Goal: Find specific page/section: Find specific page/section

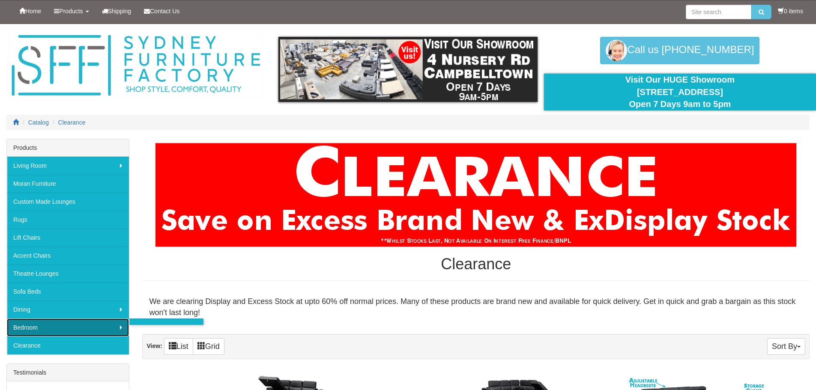
click at [114, 326] on link "Bedroom" at bounding box center [68, 328] width 122 height 18
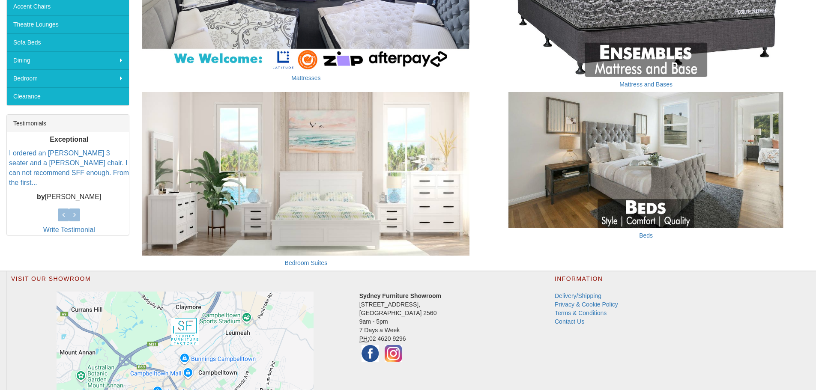
scroll to position [257, 0]
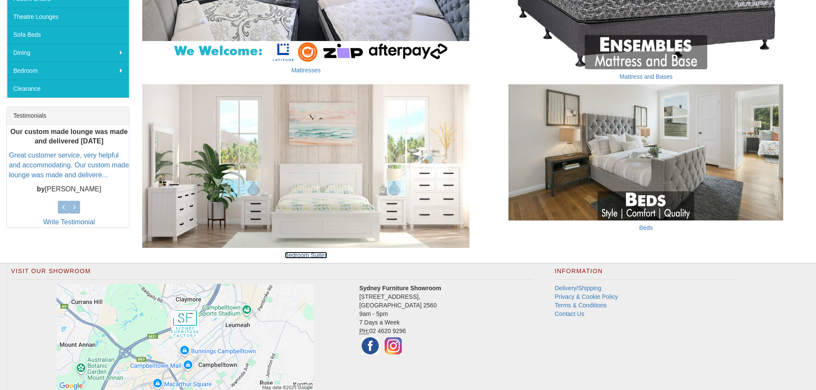
click at [301, 257] on link "Bedroom Suites" at bounding box center [306, 255] width 43 height 7
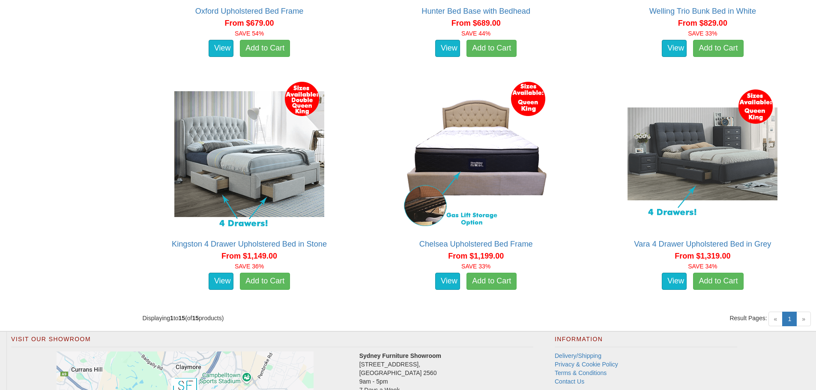
scroll to position [1414, 0]
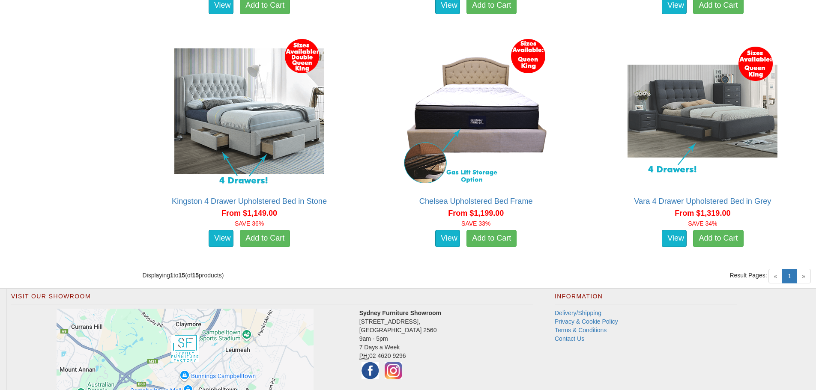
click at [804, 275] on span "»" at bounding box center [803, 276] width 15 height 15
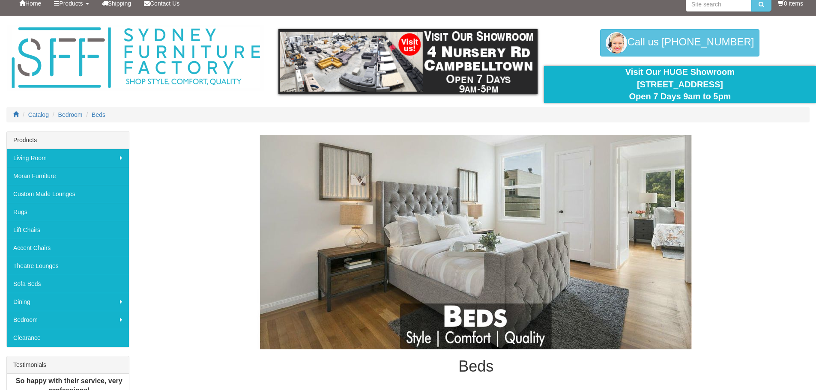
scroll to position [0, 0]
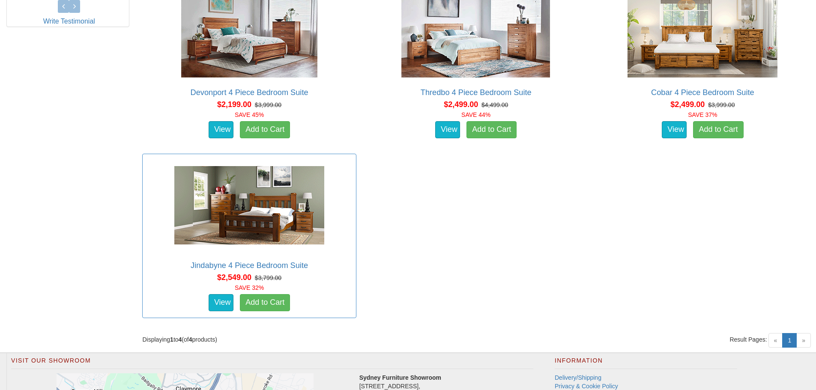
scroll to position [377, 0]
